Goal: Share content: Share content

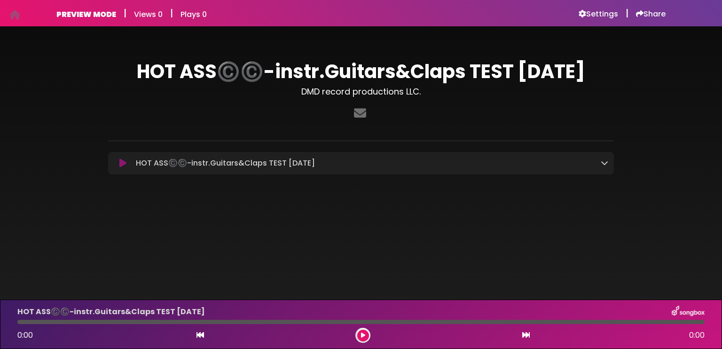
click at [559, 258] on body "Your Private Link [URL][DOMAIN_NAME] Copy Link PREVIEW MODE | Views 0 | Plays 0…" at bounding box center [361, 174] width 722 height 349
click at [602, 163] on icon at bounding box center [604, 163] width 8 height 8
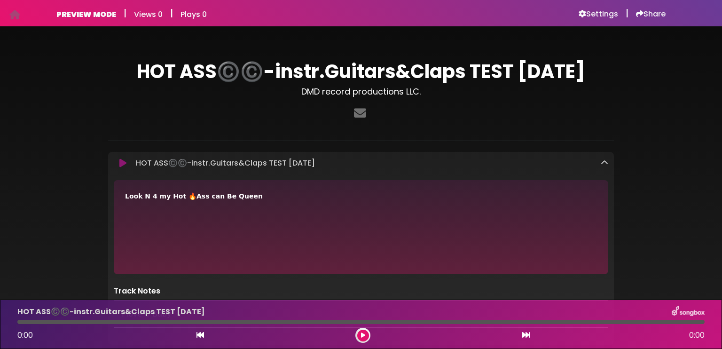
click at [653, 191] on div "HOT ASS©️©️-instr.Guitars&Claps TEST [DATE] DMD record productions LLC." at bounding box center [361, 199] width 620 height 322
click at [355, 112] on icon at bounding box center [360, 113] width 16 height 12
click at [647, 17] on h6 "Share" at bounding box center [651, 13] width 30 height 9
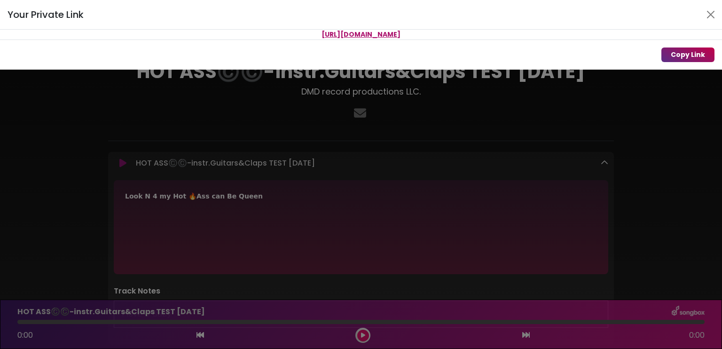
click at [685, 53] on button "Copy Link" at bounding box center [687, 54] width 53 height 15
click at [678, 54] on button "Copy Link" at bounding box center [687, 54] width 53 height 15
drag, startPoint x: 479, startPoint y: 35, endPoint x: 218, endPoint y: 22, distance: 261.1
click at [218, 22] on div "Your Private Link [URL][DOMAIN_NAME] Copy Link" at bounding box center [361, 35] width 722 height 70
copy div "[URL][DOMAIN_NAME]"
